Goal: Task Accomplishment & Management: Manage account settings

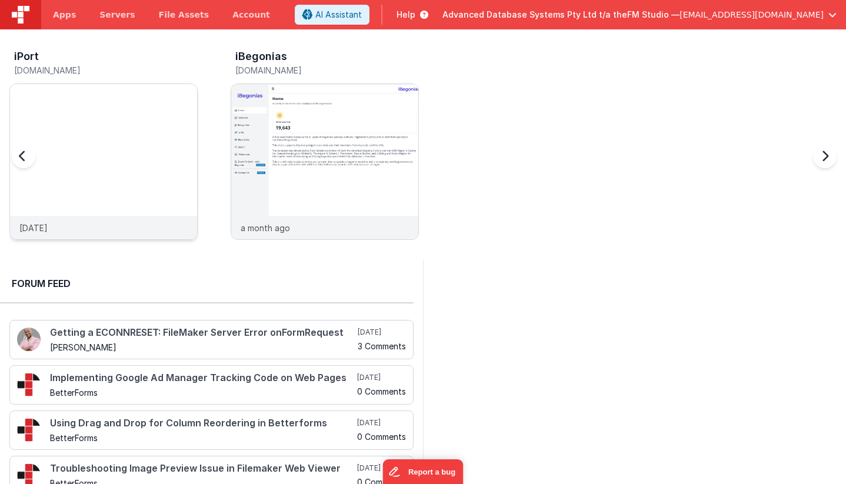
click at [100, 112] on img at bounding box center [103, 177] width 187 height 187
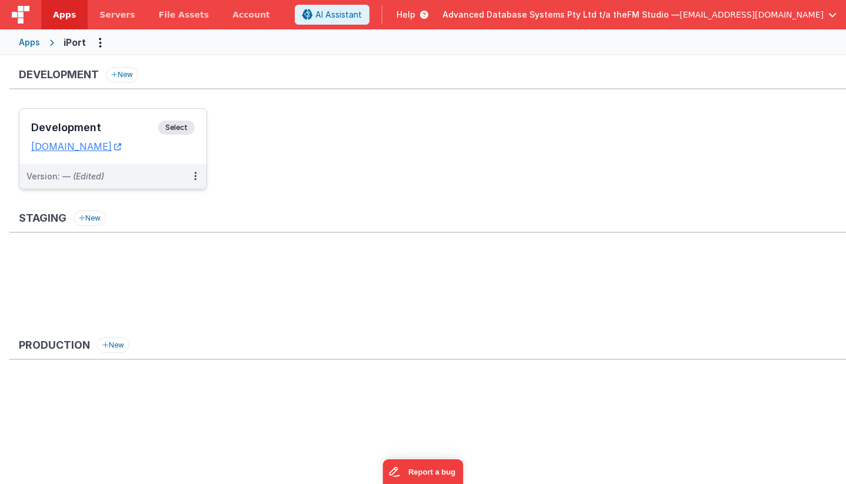
click at [98, 127] on h3 "Development" at bounding box center [94, 128] width 127 height 12
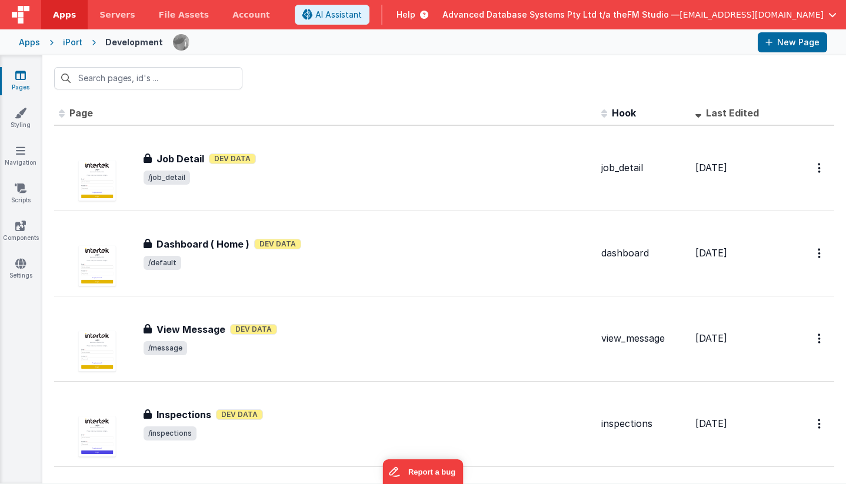
click at [68, 38] on div "iPort" at bounding box center [72, 42] width 19 height 12
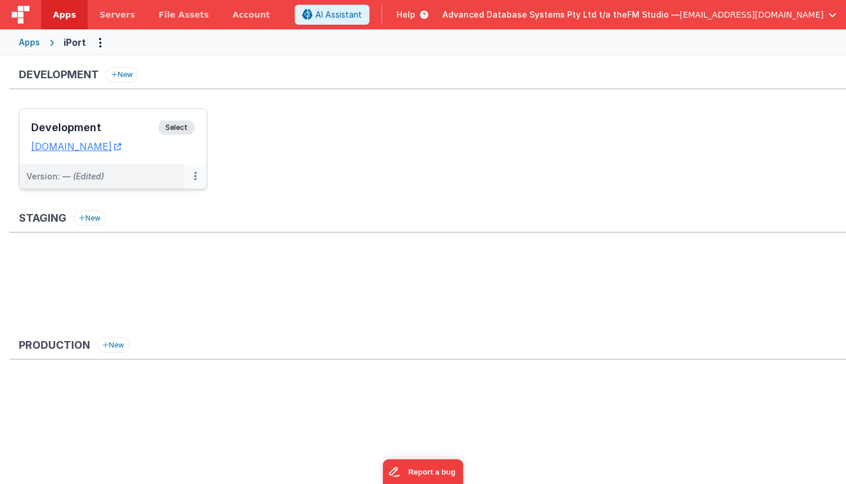
click at [195, 177] on icon at bounding box center [195, 176] width 2 height 1
click at [159, 206] on link "Edit" at bounding box center [155, 202] width 104 height 21
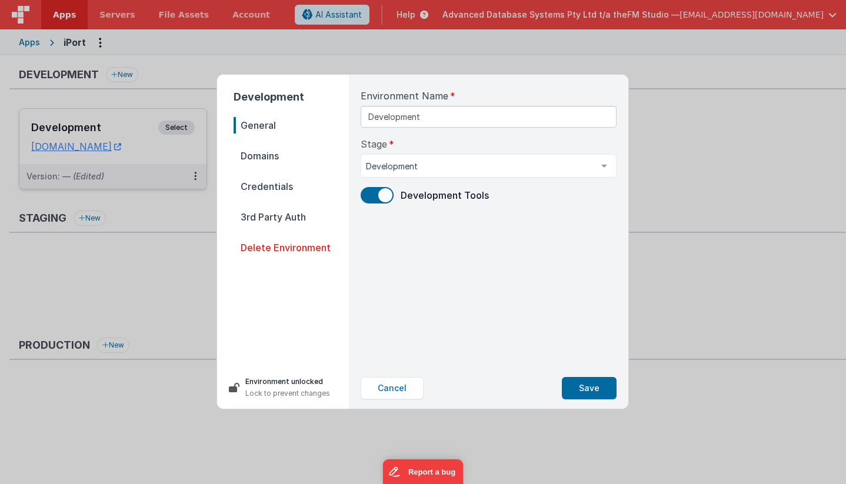
click at [255, 188] on span "Credentials" at bounding box center [291, 186] width 115 height 16
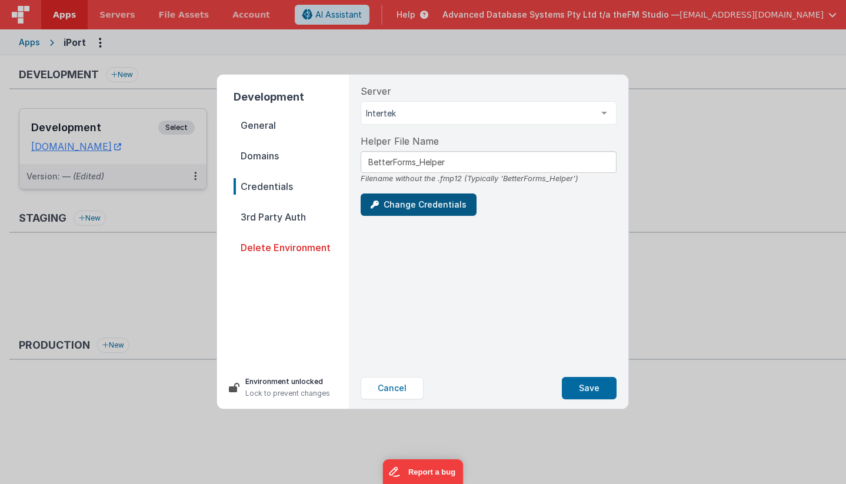
click at [403, 200] on button "Change Credentials" at bounding box center [419, 205] width 116 height 22
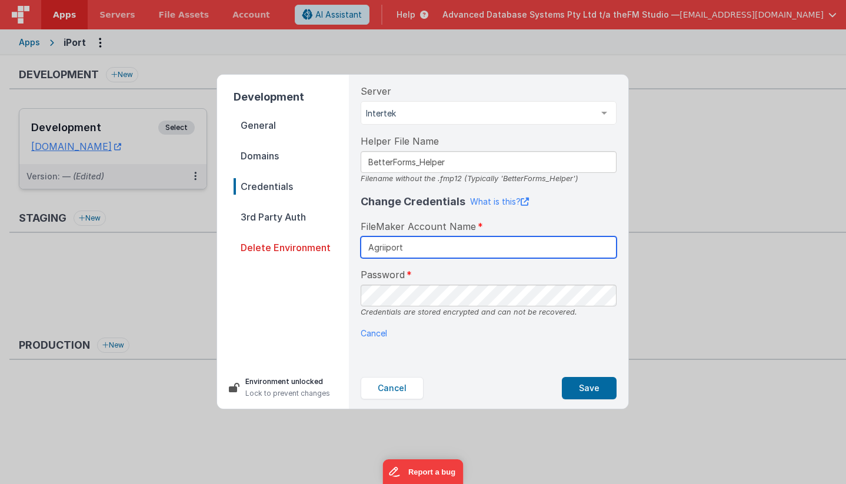
type input "Agriiport"
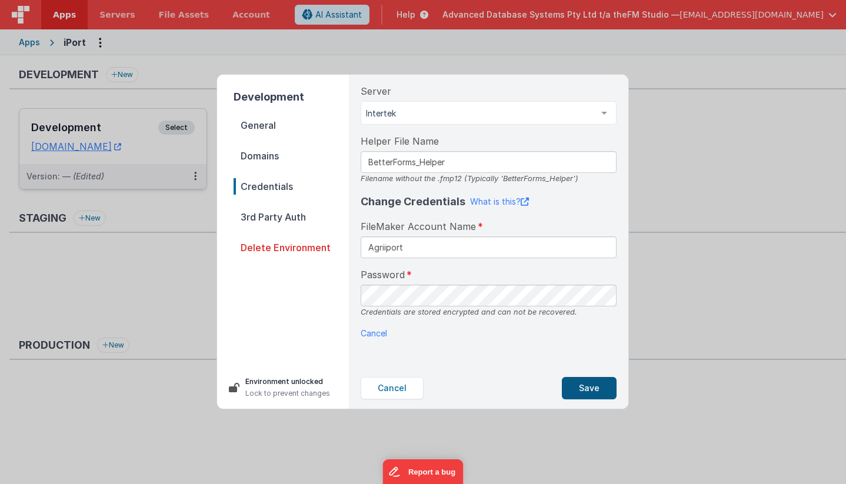
click at [586, 385] on button "Save" at bounding box center [589, 388] width 55 height 22
